Goal: Book appointment/travel/reservation

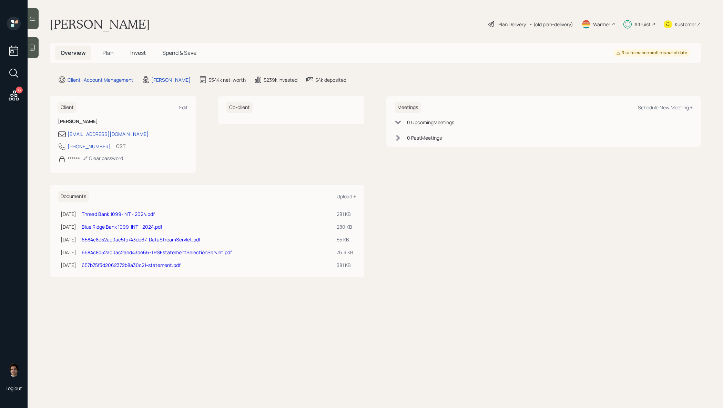
click at [114, 55] on h5 "Plan" at bounding box center [108, 52] width 22 height 15
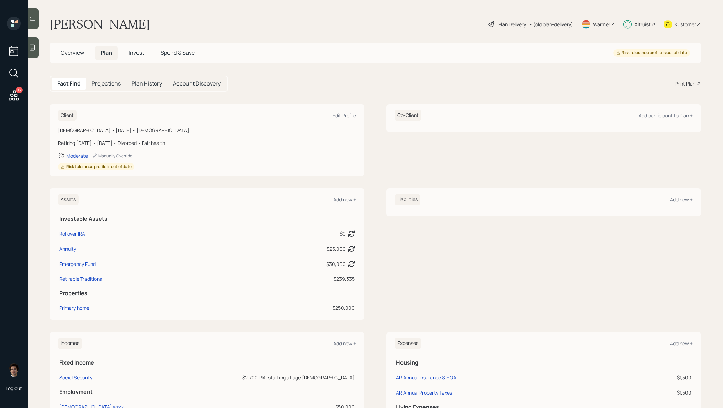
click at [88, 50] on h5 "Overview" at bounding box center [72, 52] width 34 height 15
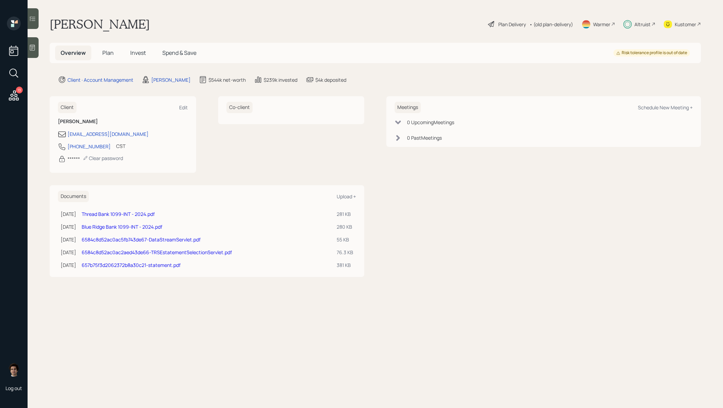
click at [79, 54] on span "Overview" at bounding box center [73, 53] width 25 height 8
click at [685, 106] on div "Schedule New Meeting +" at bounding box center [665, 107] width 55 height 7
select select "59554aeb-d739-4552-90b9-0d27d70b4bf7"
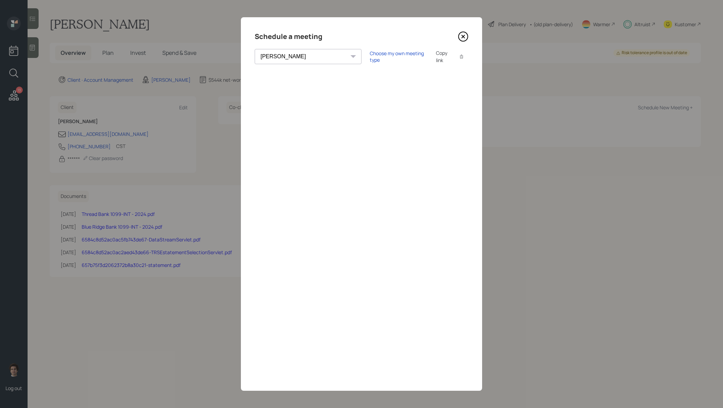
click at [436, 58] on div "Copy link" at bounding box center [444, 56] width 16 height 14
